Goal: Information Seeking & Learning: Stay updated

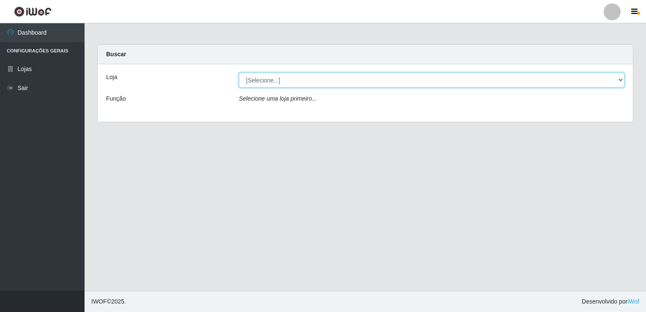
click at [279, 79] on select "[Selecione...] Bemais Supermercados - [GEOGRAPHIC_DATA]" at bounding box center [431, 80] width 385 height 15
select select "250"
click at [239, 73] on select "[Selecione...] Bemais Supermercados - [GEOGRAPHIC_DATA]" at bounding box center [431, 80] width 385 height 15
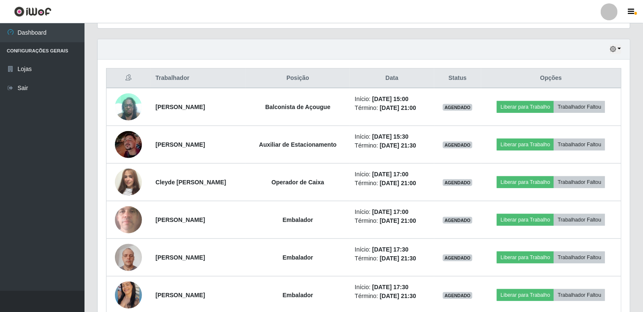
scroll to position [238, 0]
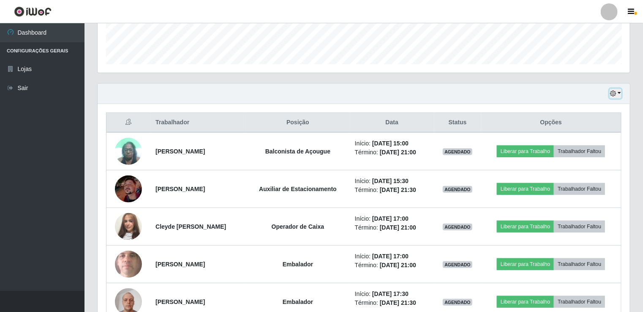
click at [614, 96] on button "button" at bounding box center [616, 94] width 12 height 10
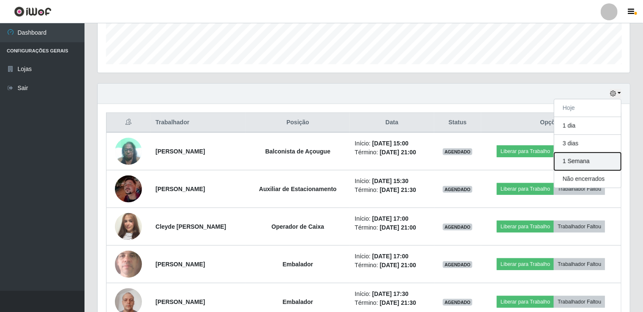
click at [605, 156] on button "1 Semana" at bounding box center [587, 162] width 67 height 18
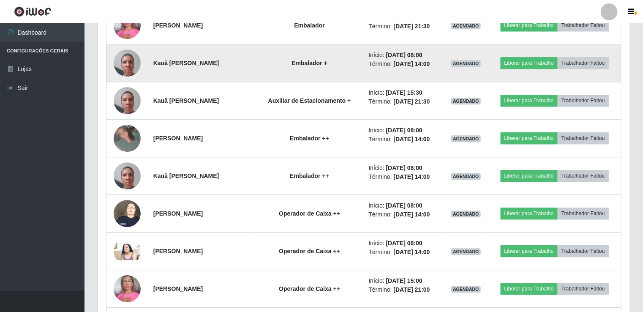
scroll to position [1083, 0]
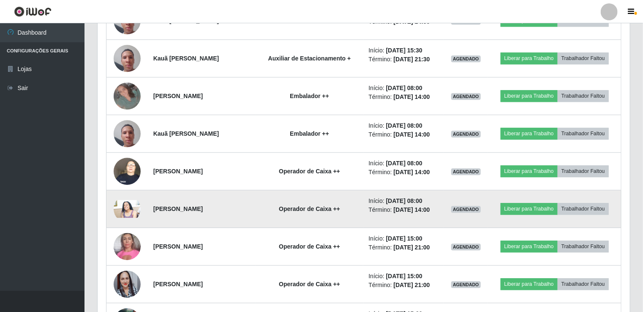
click at [126, 204] on img at bounding box center [127, 209] width 27 height 18
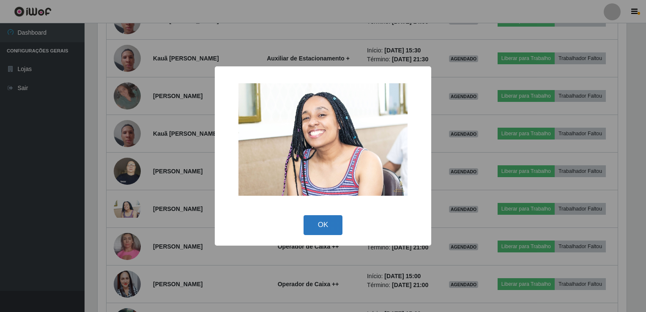
click at [324, 227] on button "OK" at bounding box center [322, 225] width 39 height 20
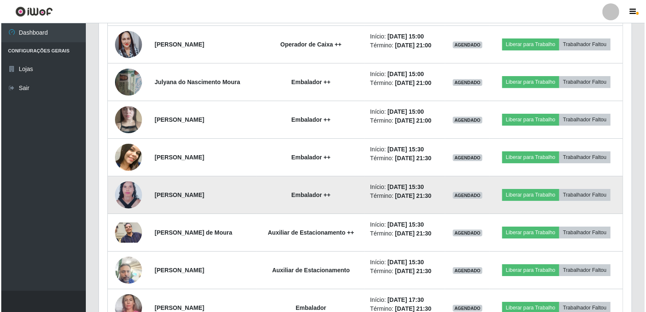
scroll to position [1379, 0]
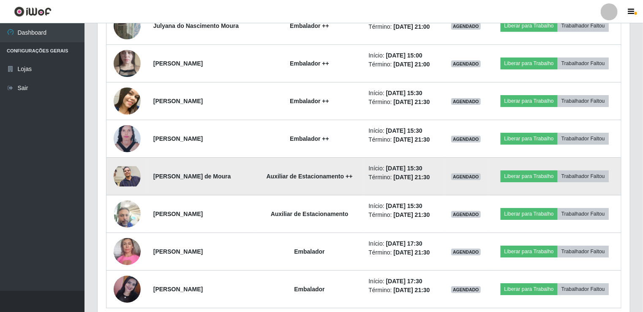
click at [134, 172] on img at bounding box center [127, 176] width 27 height 20
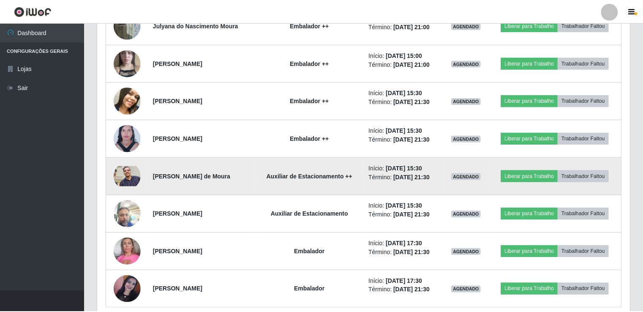
scroll to position [175, 529]
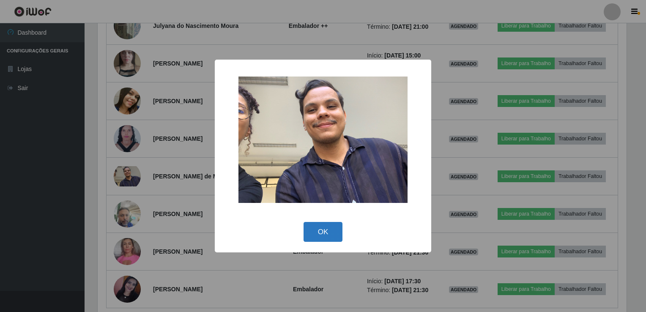
click at [322, 230] on button "OK" at bounding box center [322, 232] width 39 height 20
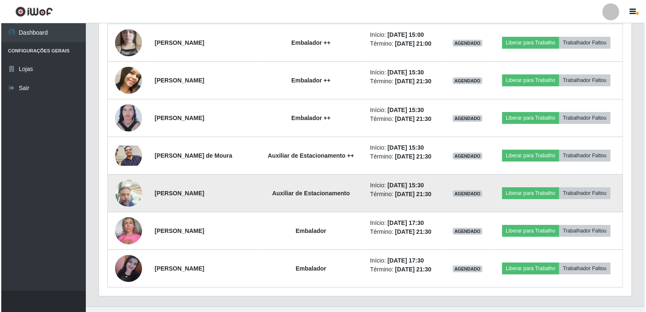
scroll to position [1411, 0]
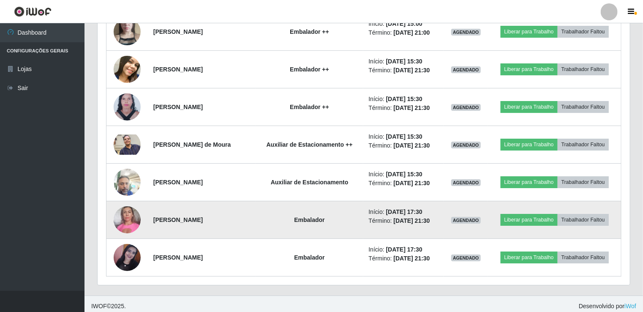
click at [122, 214] on img at bounding box center [127, 220] width 27 height 36
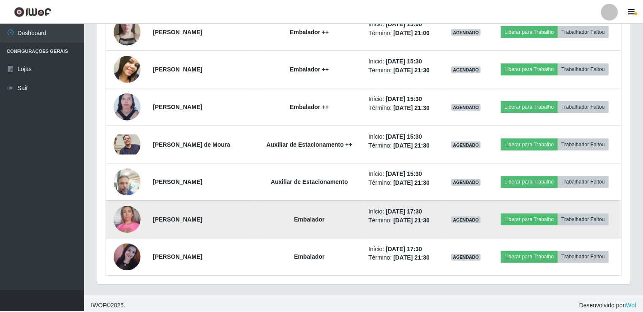
scroll to position [175, 529]
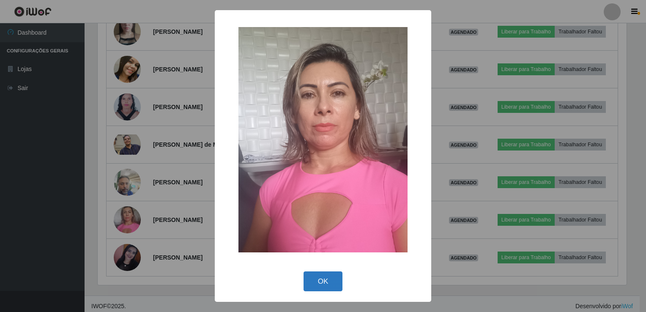
click at [325, 276] on button "OK" at bounding box center [322, 281] width 39 height 20
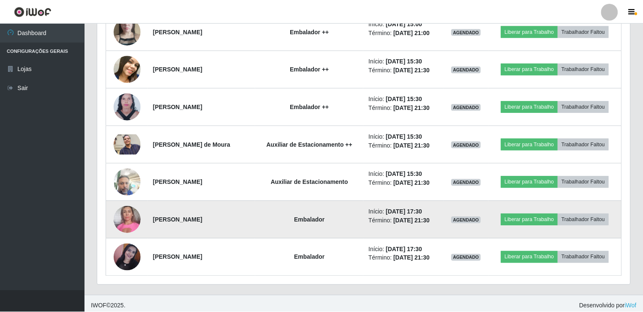
scroll to position [0, 0]
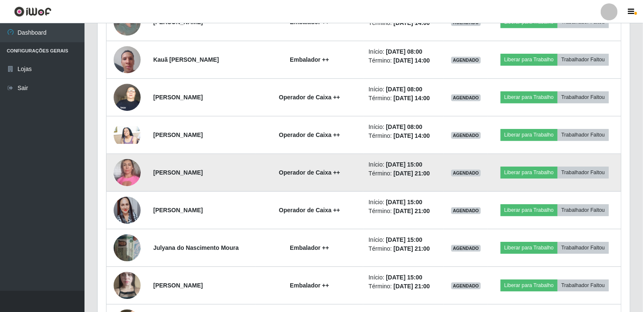
click at [132, 167] on img at bounding box center [127, 172] width 27 height 36
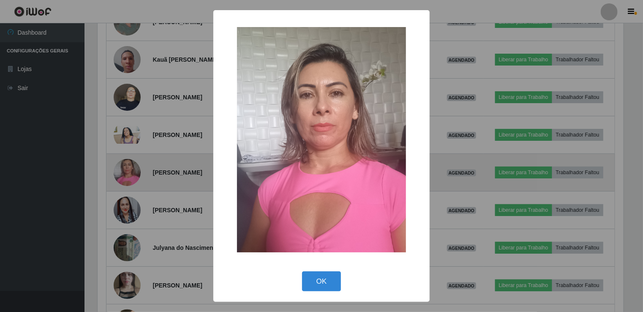
scroll to position [422444, 422090]
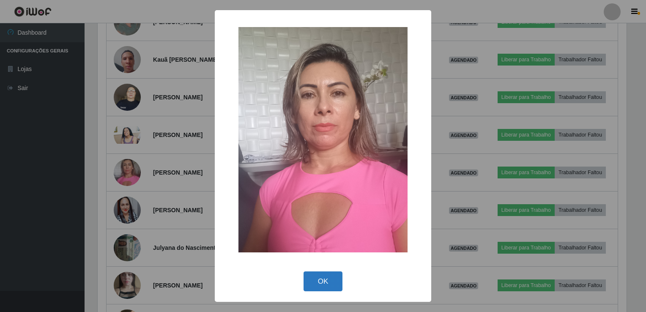
click at [316, 282] on button "OK" at bounding box center [322, 281] width 39 height 20
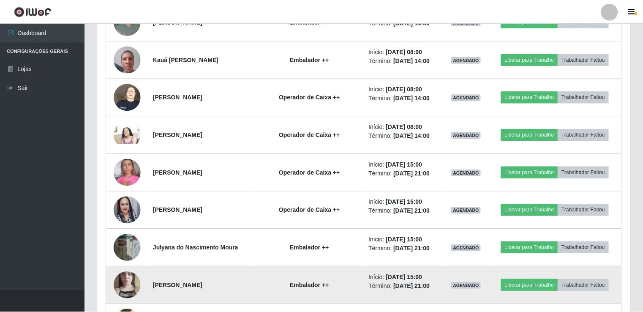
scroll to position [422444, 422086]
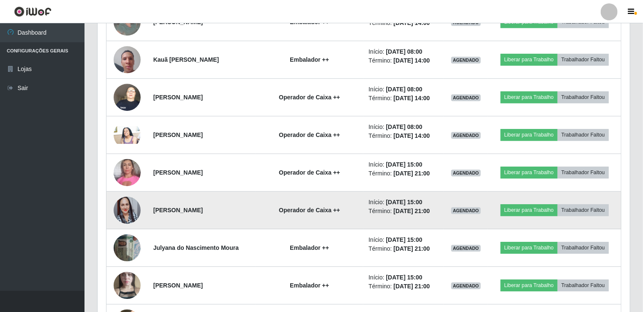
click at [125, 202] on img at bounding box center [127, 210] width 27 height 48
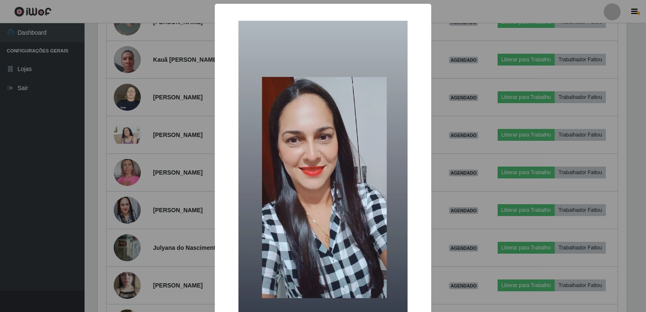
click at [185, 201] on div "× OK Cancel" at bounding box center [323, 156] width 646 height 312
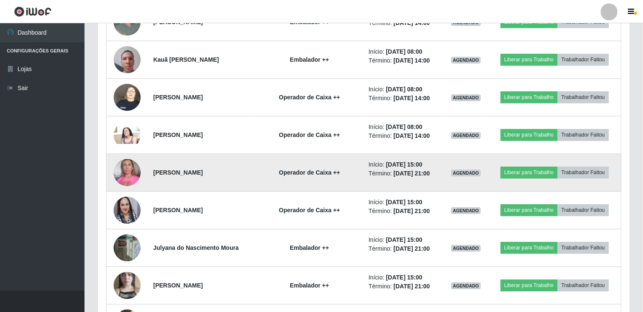
click at [128, 170] on img at bounding box center [127, 172] width 27 height 36
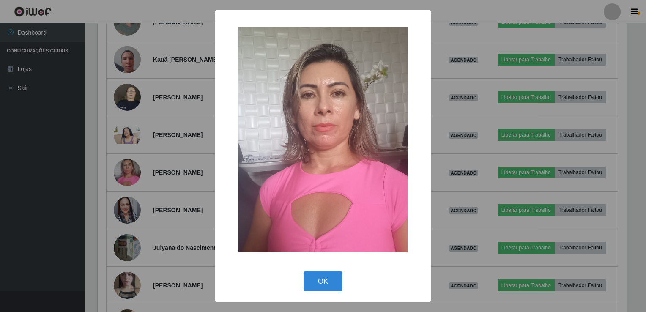
click at [186, 183] on div "× OK Cancel" at bounding box center [323, 156] width 646 height 312
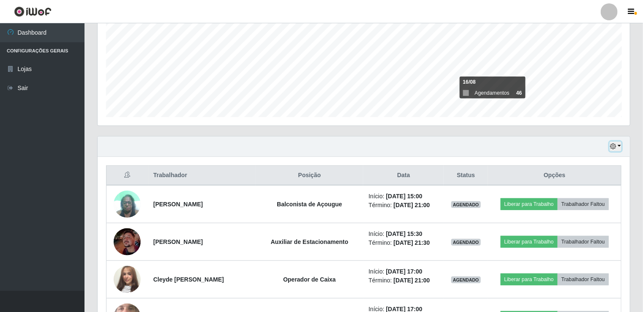
click at [617, 144] on button "button" at bounding box center [616, 147] width 12 height 10
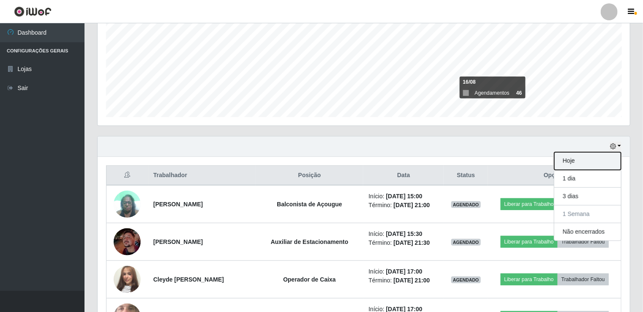
click at [590, 159] on button "Hoje" at bounding box center [587, 161] width 67 height 18
